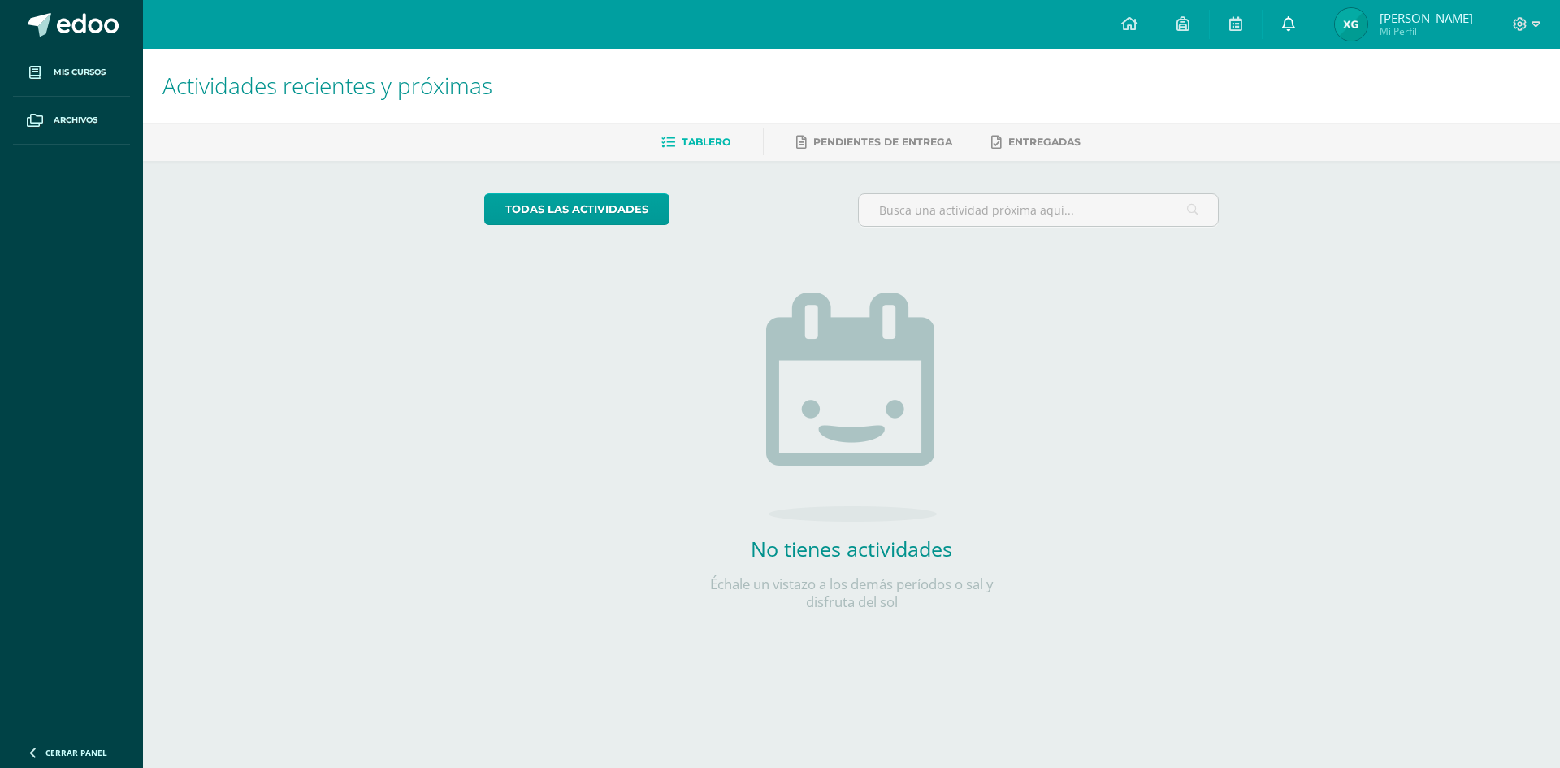
click at [1305, 15] on link at bounding box center [1289, 24] width 52 height 49
click at [899, 384] on img at bounding box center [851, 407] width 171 height 229
click at [78, 98] on link "Archivos" at bounding box center [71, 121] width 117 height 48
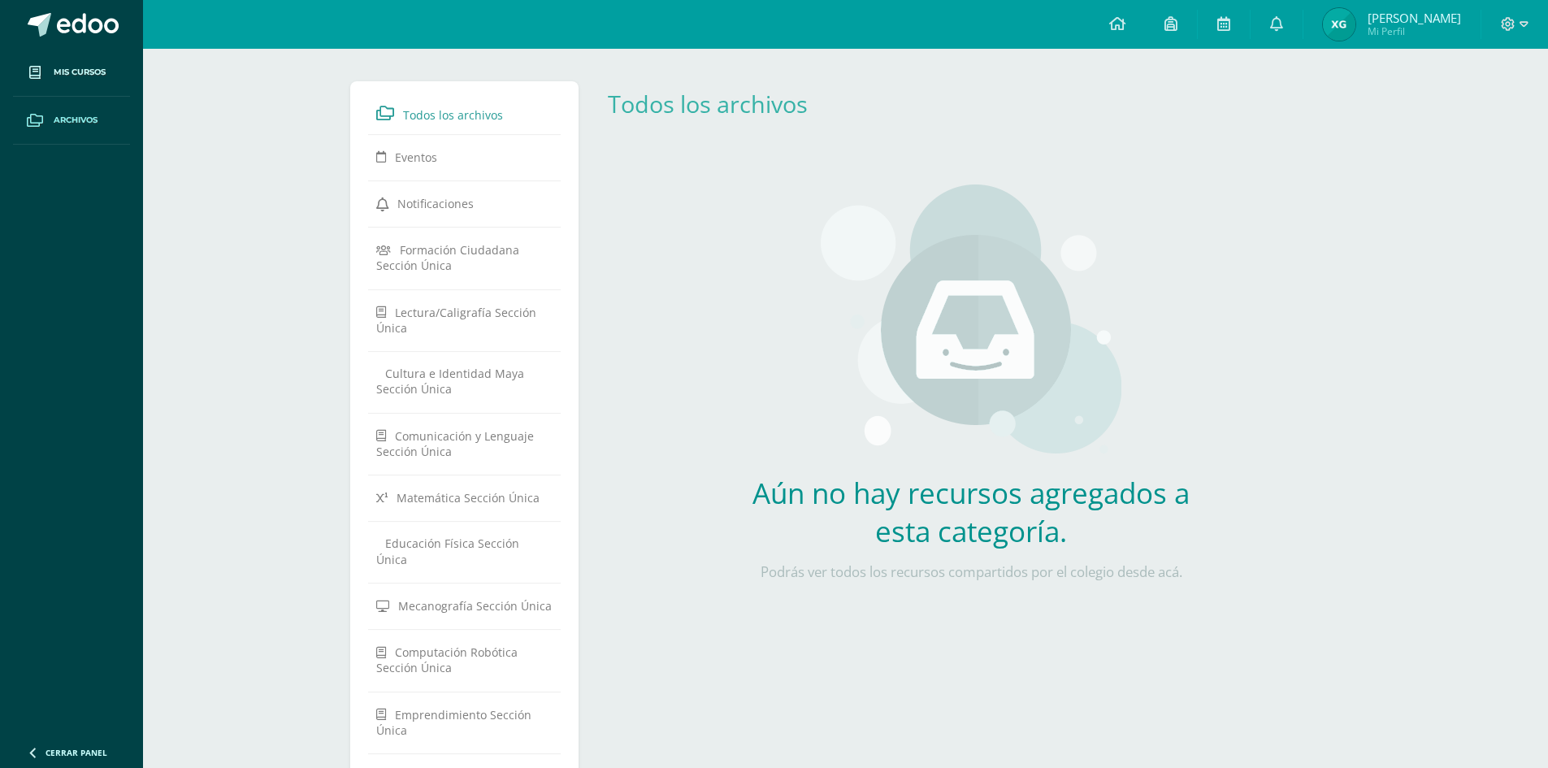
click at [58, 100] on link "Archivos" at bounding box center [71, 121] width 117 height 48
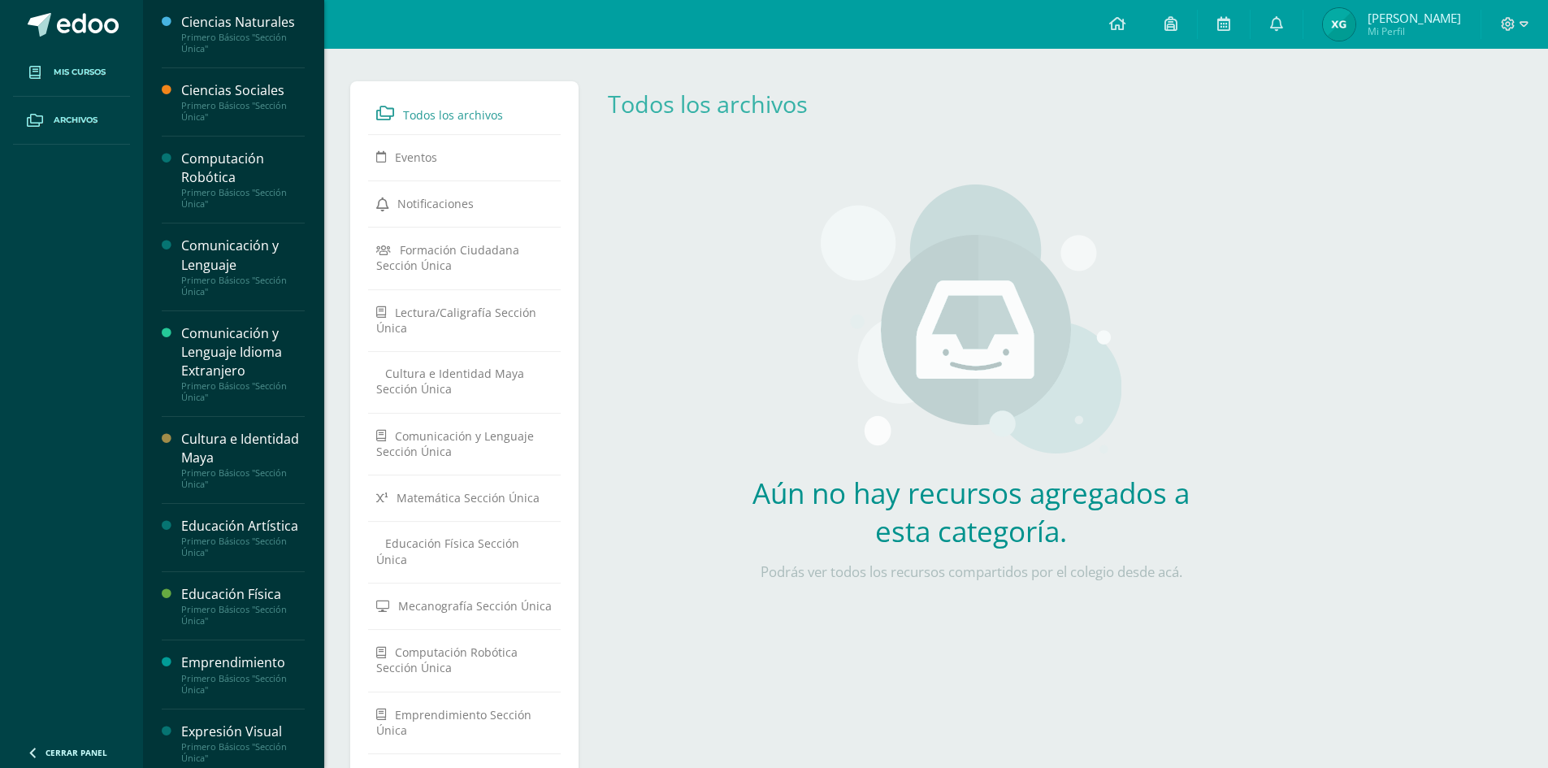
click at [80, 92] on link "Mis cursos" at bounding box center [71, 73] width 117 height 48
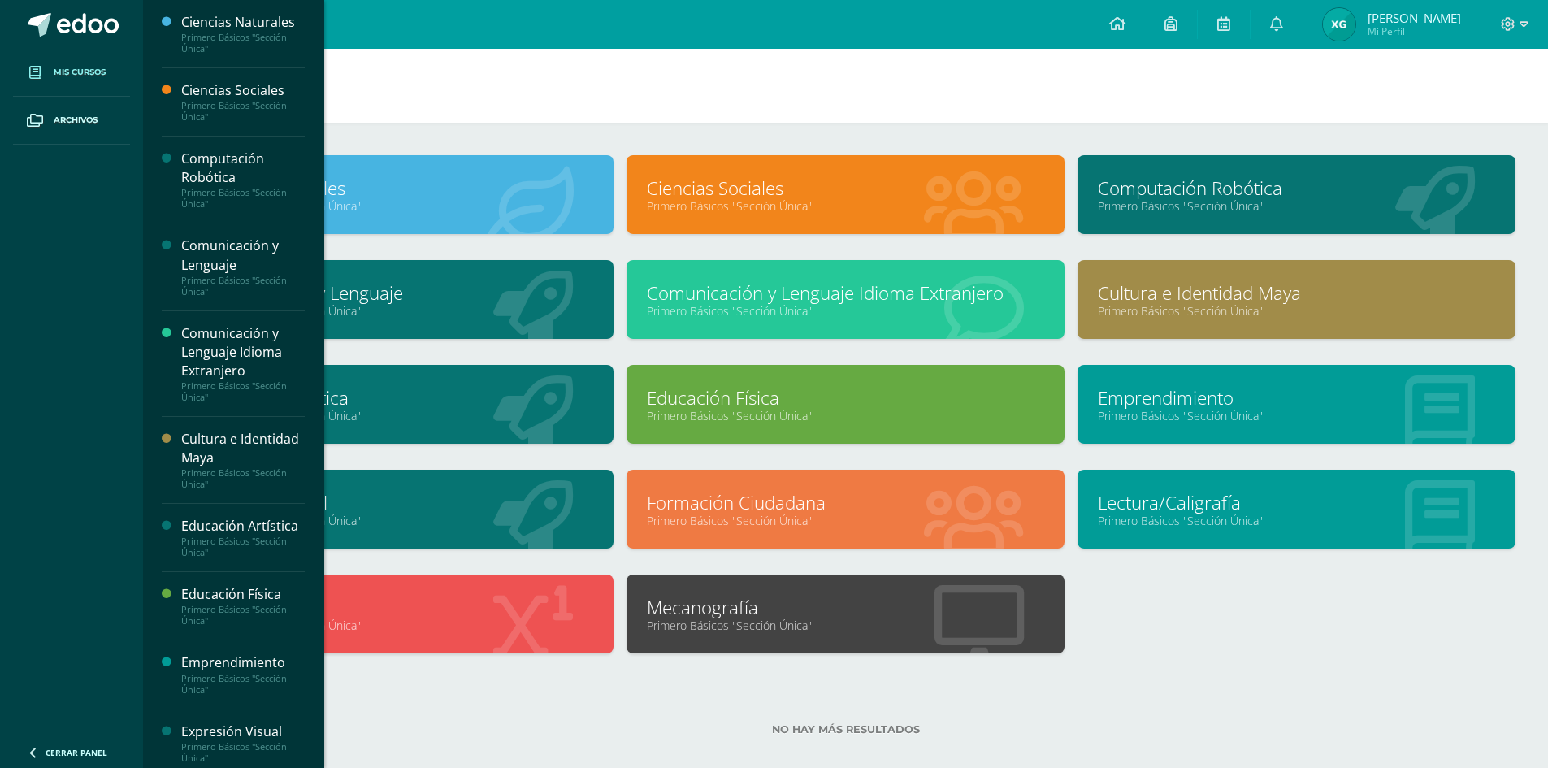
click at [427, 205] on link "Primero Básicos "Sección Única"" at bounding box center [394, 205] width 397 height 15
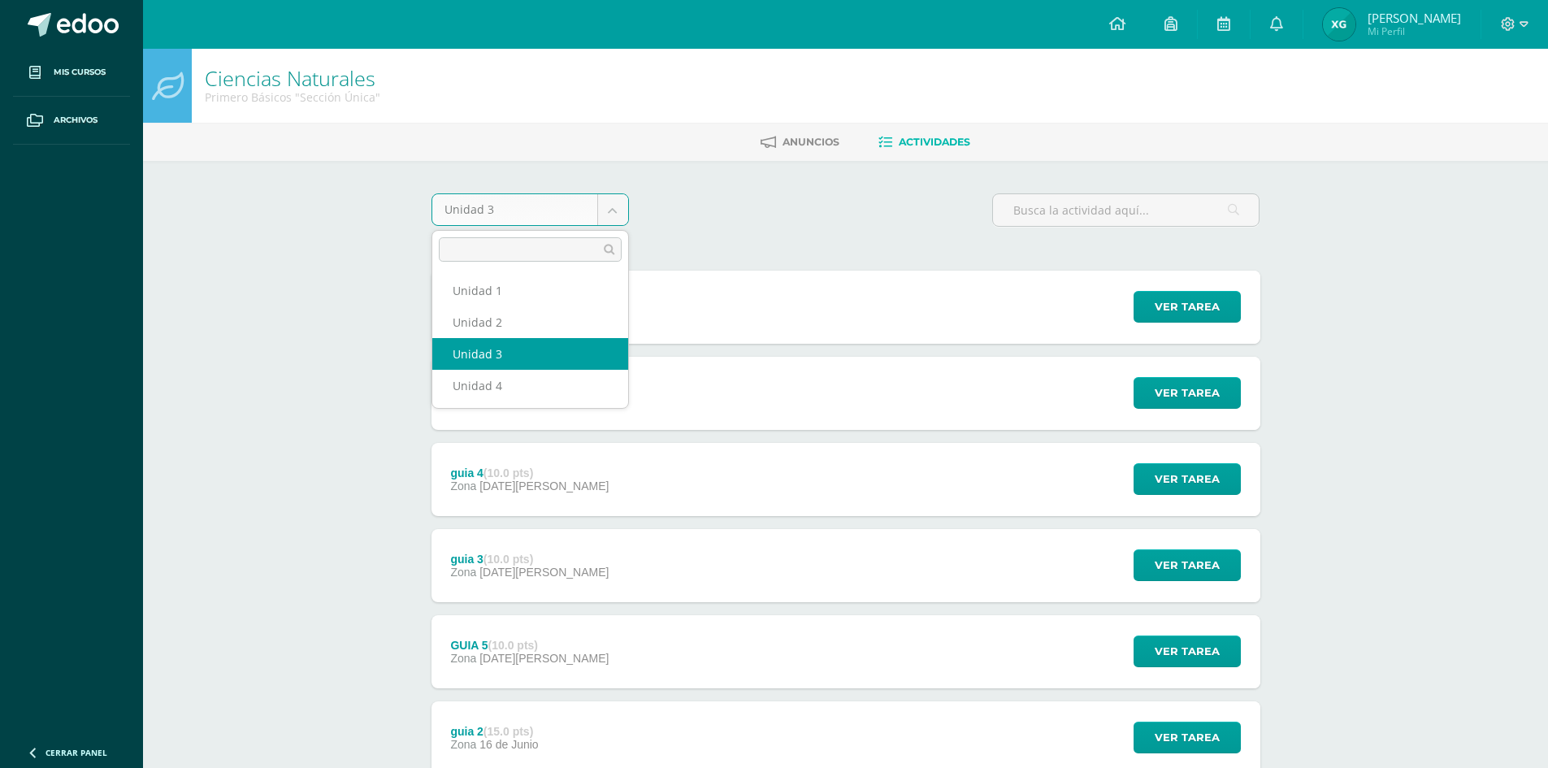
click at [611, 209] on body "Mis cursos Archivos Cerrar panel Ciencias Naturales Primero Básicos "Sección Ún…" at bounding box center [774, 484] width 1548 height 969
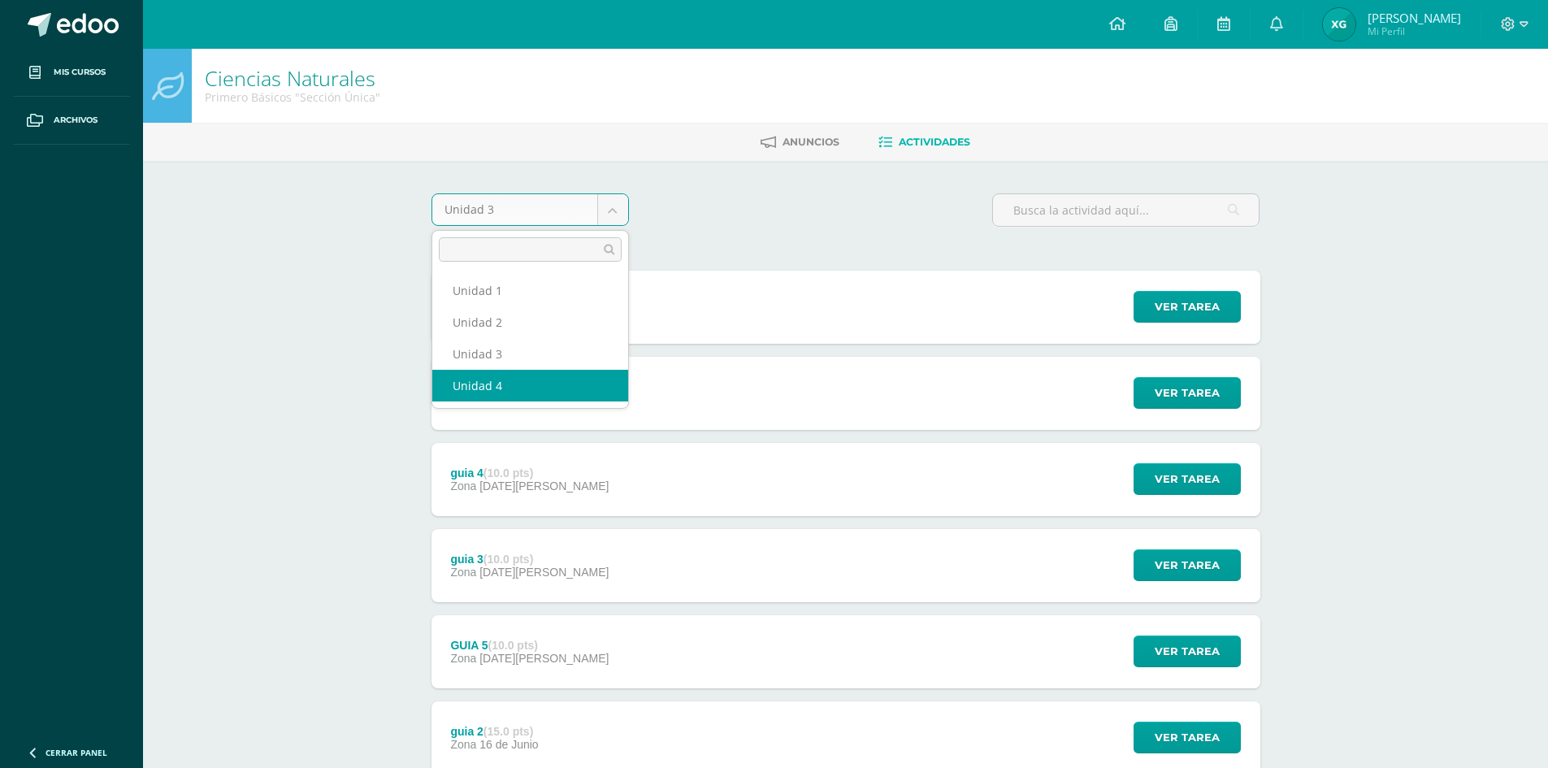
select select "Unidad 4"
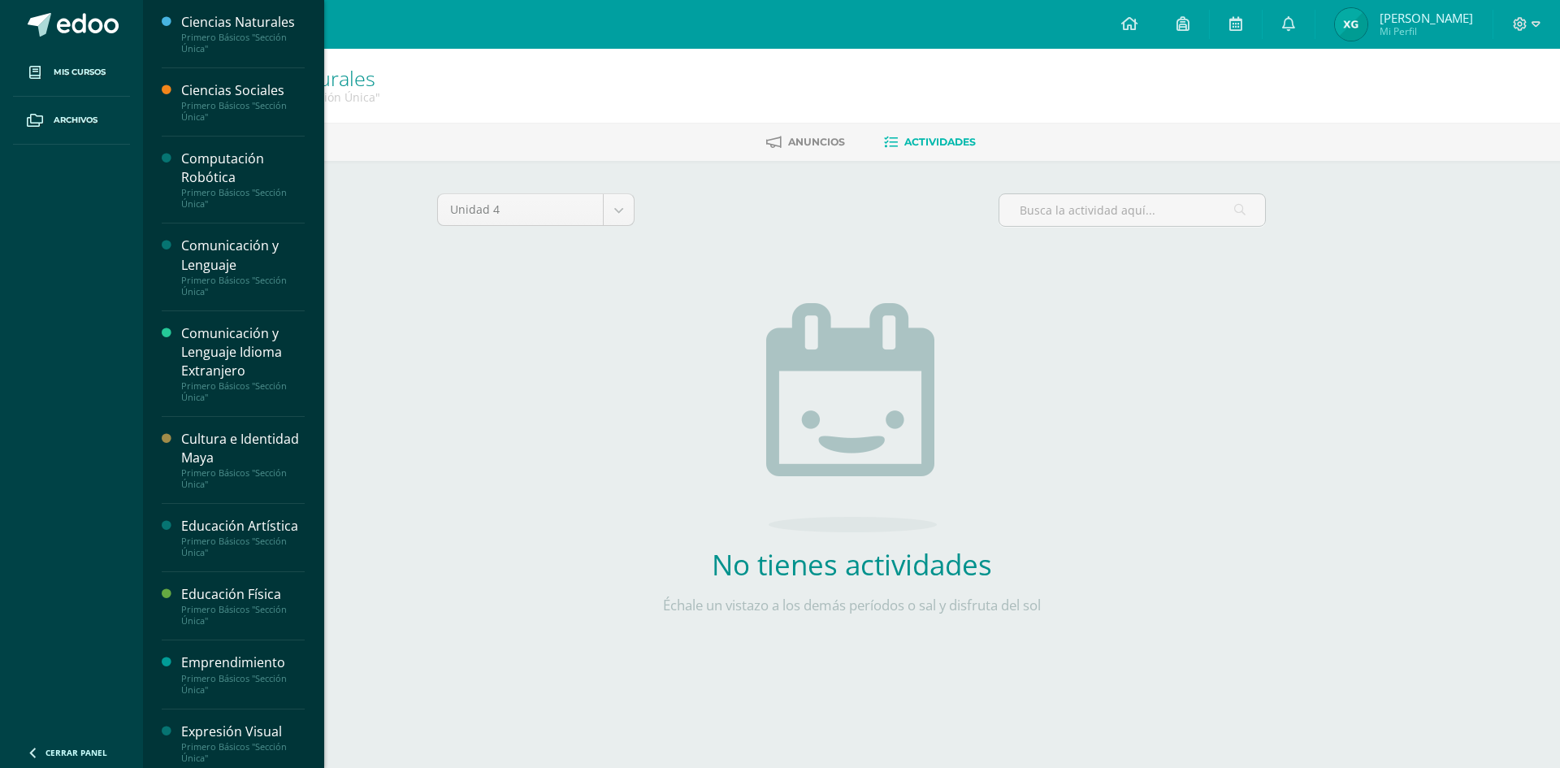
click at [218, 94] on div "Ciencias Sociales" at bounding box center [243, 90] width 124 height 19
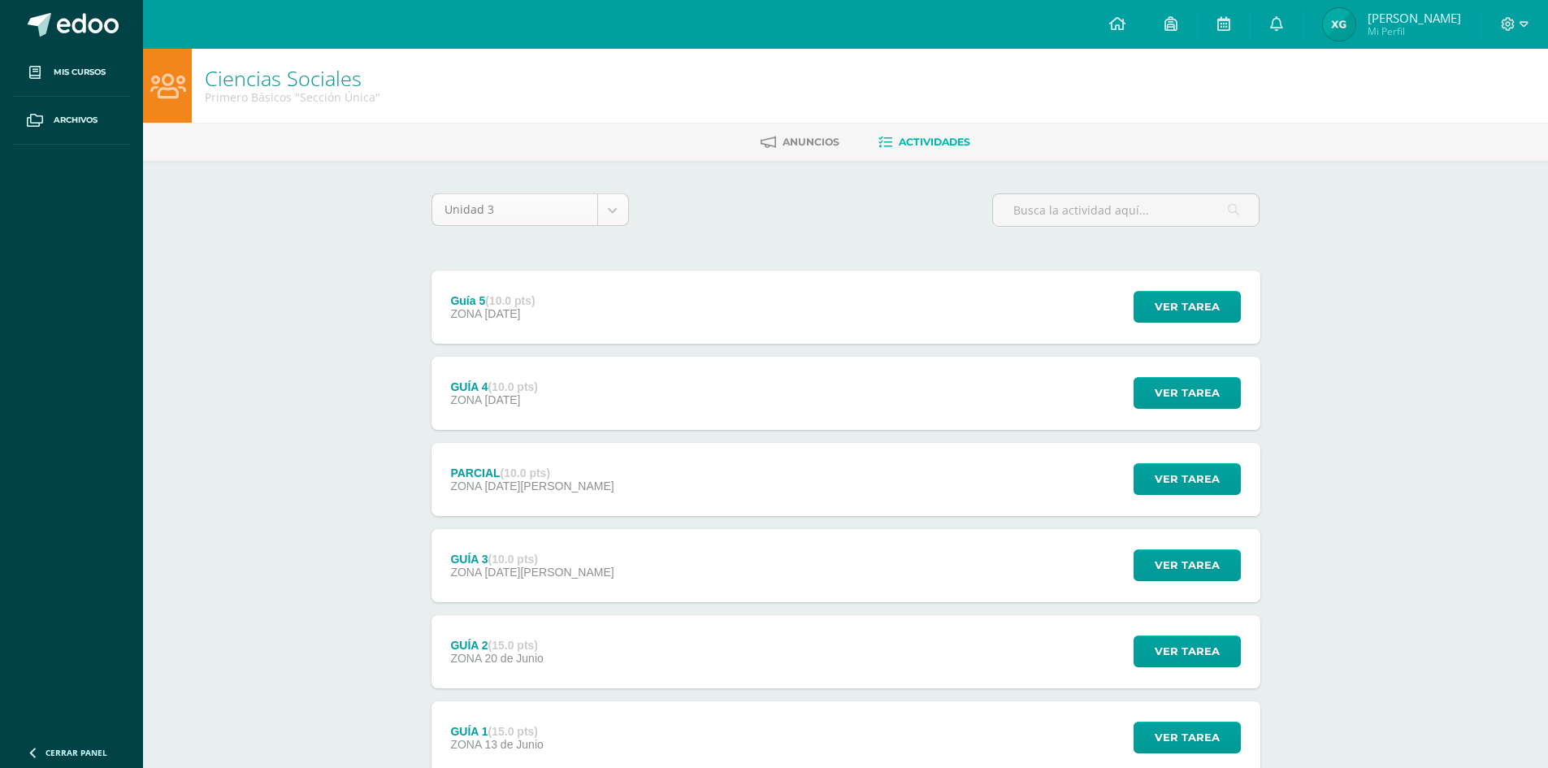
click at [616, 210] on body "Mis cursos Archivos Cerrar panel Ciencias Naturales Primero Básicos "Sección Ún…" at bounding box center [774, 441] width 1548 height 882
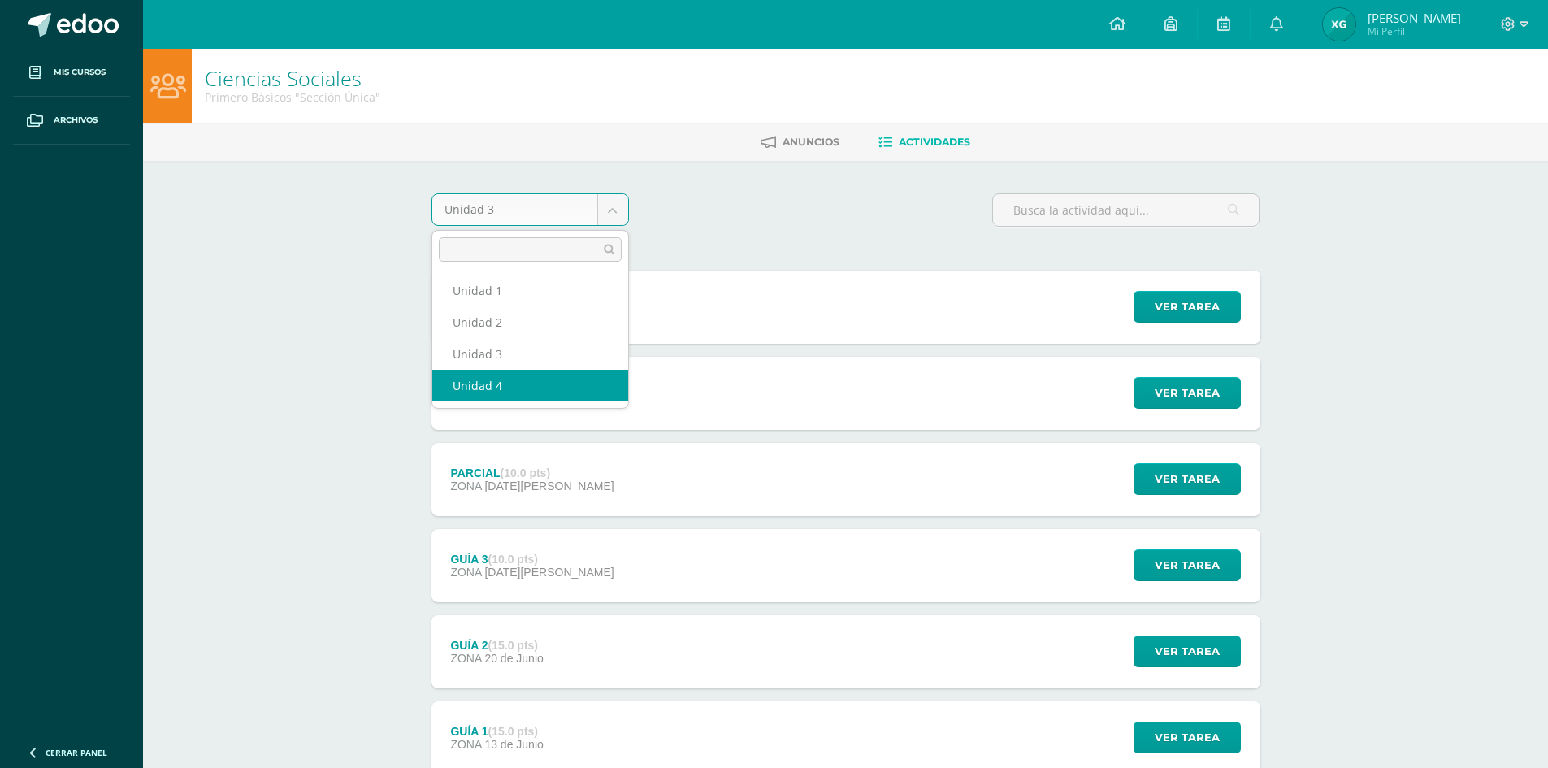
select select "Unidad 4"
